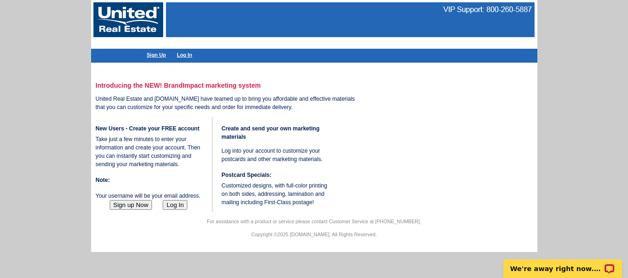
scroll to position [5, 0]
click at [136, 210] on button "Sign up Now" at bounding box center [131, 205] width 43 height 10
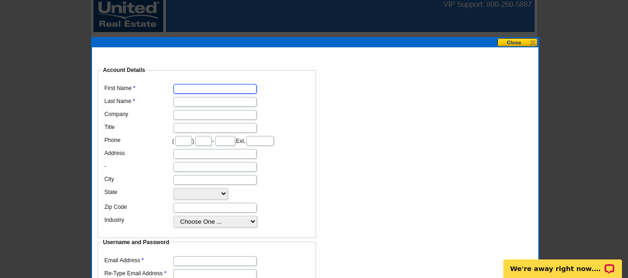
click at [183, 84] on input "First Name" at bounding box center [214, 89] width 83 height 10
type input "La"
type input "[PERSON_NAME]"
type input "[STREET_ADDRESS]"
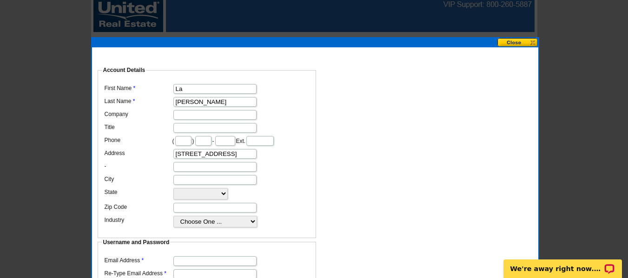
type input "Wilmington"
select select "DE"
type input "19809"
click at [212, 84] on input "La" at bounding box center [214, 89] width 83 height 10
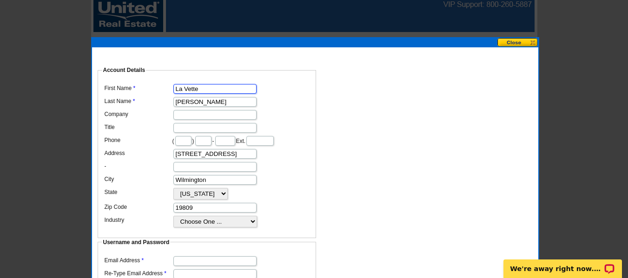
type input "La Vette"
click at [209, 110] on input "Company" at bounding box center [214, 115] width 83 height 10
type input "United Real Estate"
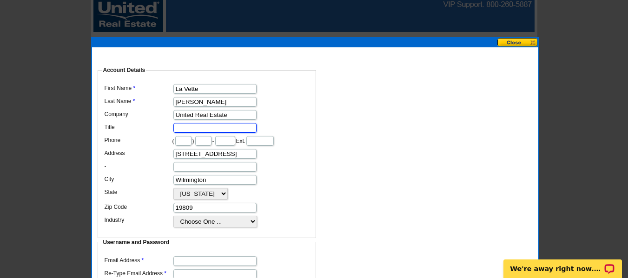
click at [214, 124] on input "Title" at bounding box center [214, 128] width 83 height 10
type input "Realtor"
click at [192, 136] on input "text" at bounding box center [183, 141] width 16 height 10
type input "215"
type input "432"
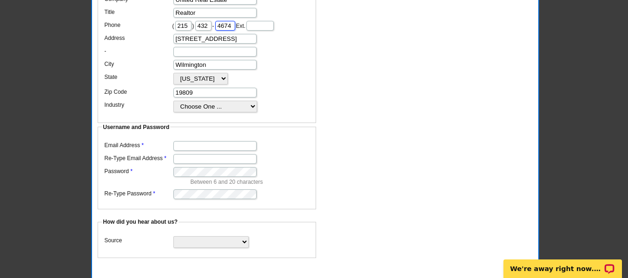
scroll to position [129, 0]
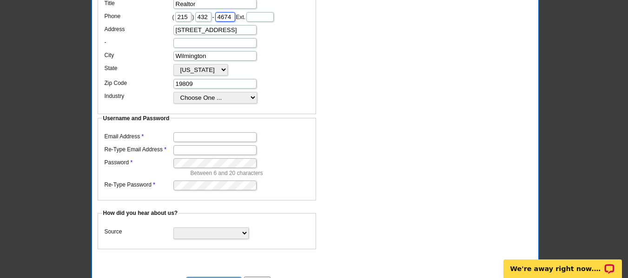
type input "4674"
click at [219, 133] on input "Email Address" at bounding box center [214, 138] width 83 height 10
type input "[EMAIL_ADDRESS][DOMAIN_NAME]"
click at [221, 146] on input "Re-Type Email Address" at bounding box center [214, 151] width 83 height 10
type input "[EMAIL_ADDRESS][DOMAIN_NAME]"
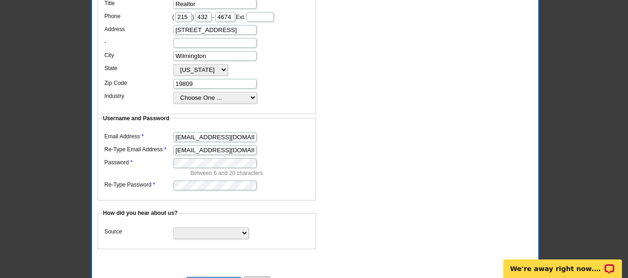
click at [274, 156] on dd "Between 6 and 20 characters" at bounding box center [206, 166] width 209 height 21
click at [241, 228] on select "Search Engine Television Ad Direct Mail Postcard Email Referred by a friend Oth…" at bounding box center [210, 234] width 75 height 12
select select "other"
click at [173, 228] on select "Search Engine Television Ad Direct Mail Postcard Email Referred by a friend Oth…" at bounding box center [210, 234] width 75 height 12
click at [220, 277] on input "Create Account" at bounding box center [214, 282] width 56 height 10
